Goal: Download file/media

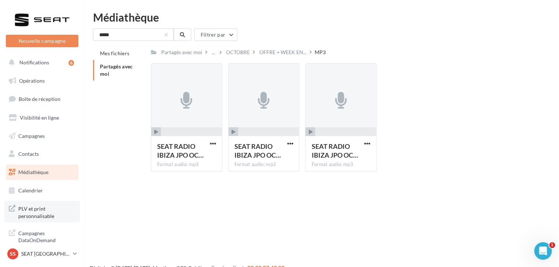
click at [58, 215] on span "PLV et print personnalisable" at bounding box center [46, 212] width 57 height 16
click at [213, 144] on span "button" at bounding box center [213, 144] width 6 height 6
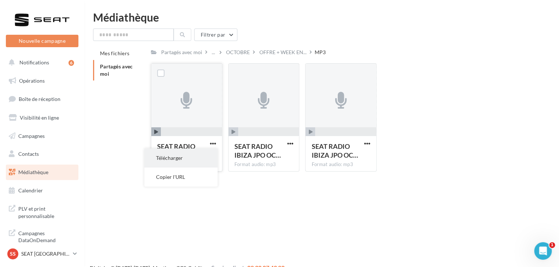
click at [189, 160] on button "Télécharger" at bounding box center [180, 158] width 73 height 19
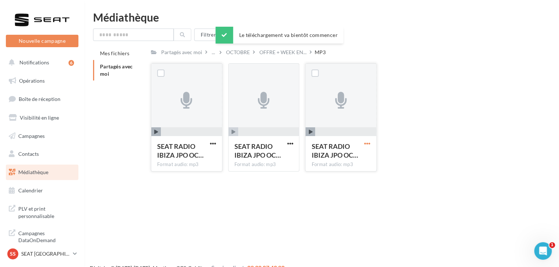
click at [368, 144] on span "button" at bounding box center [367, 144] width 6 height 6
click at [351, 159] on button "Télécharger" at bounding box center [335, 158] width 73 height 19
drag, startPoint x: 424, startPoint y: 60, endPoint x: 470, endPoint y: 129, distance: 82.7
click at [470, 129] on div "Partagés avec moi ... OCTOBRE OFFRE + WEEK EN... MP3 Rs Partagé par Réseau SEAT…" at bounding box center [341, 112] width 380 height 131
click at [50, 175] on link "Médiathèque" at bounding box center [41, 172] width 75 height 15
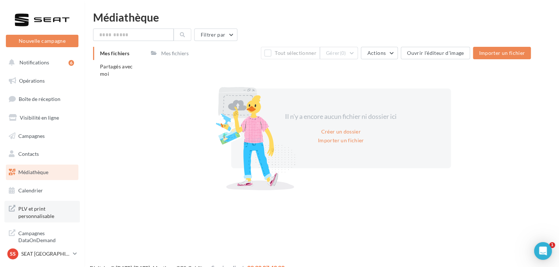
click at [47, 212] on span "PLV et print personnalisable" at bounding box center [46, 212] width 57 height 16
